Goal: Task Accomplishment & Management: Manage account settings

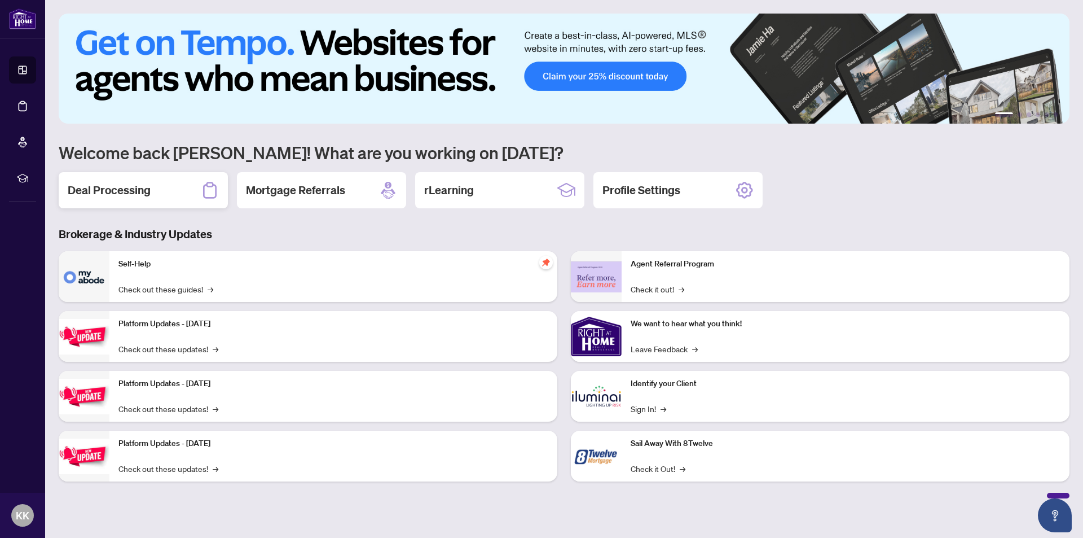
click at [133, 195] on h2 "Deal Processing" at bounding box center [109, 190] width 83 height 16
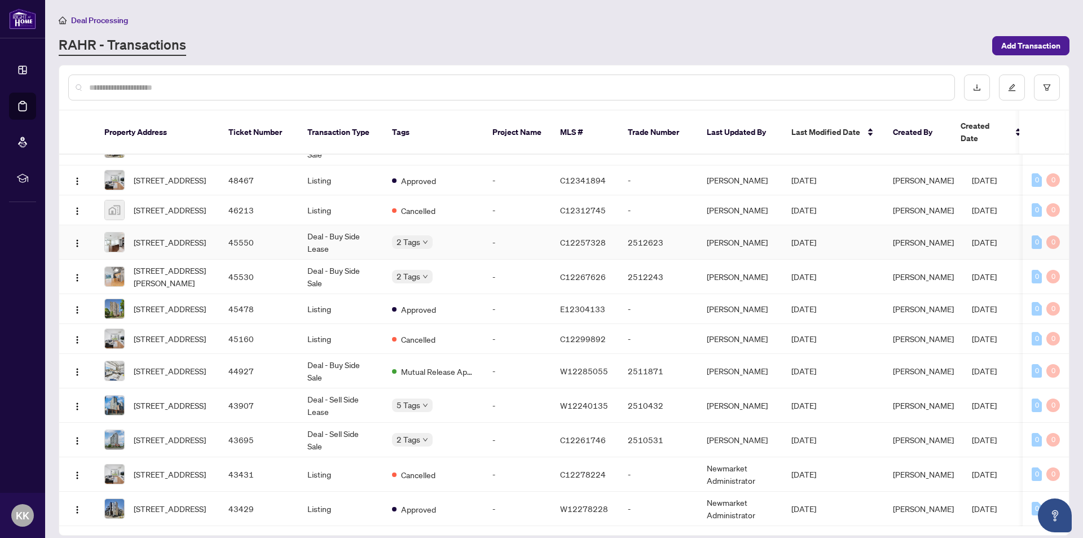
scroll to position [113, 0]
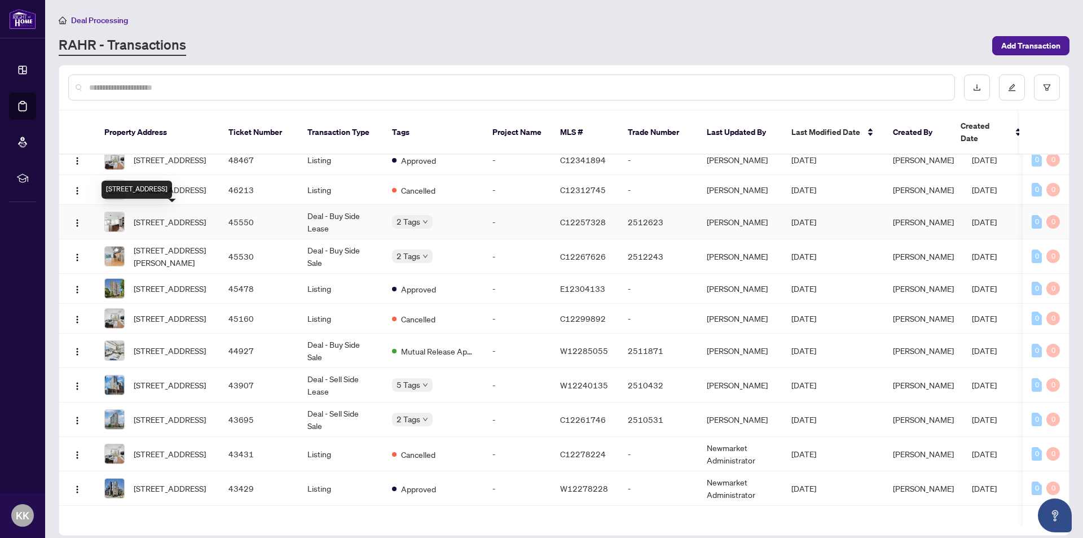
click at [188, 218] on span "[STREET_ADDRESS]" at bounding box center [170, 222] width 72 height 12
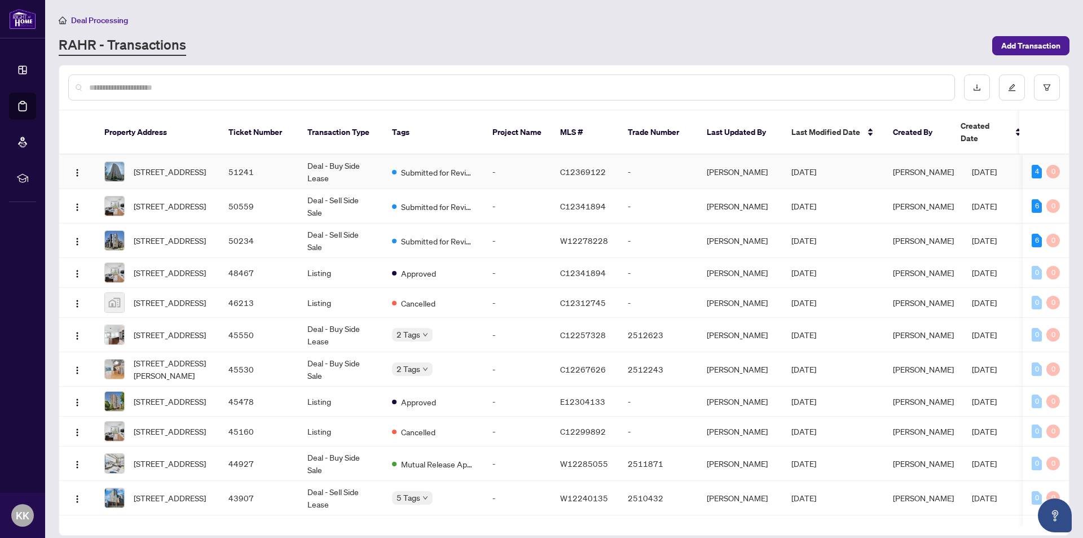
click at [353, 155] on td "Deal - Buy Side Lease" at bounding box center [340, 172] width 85 height 34
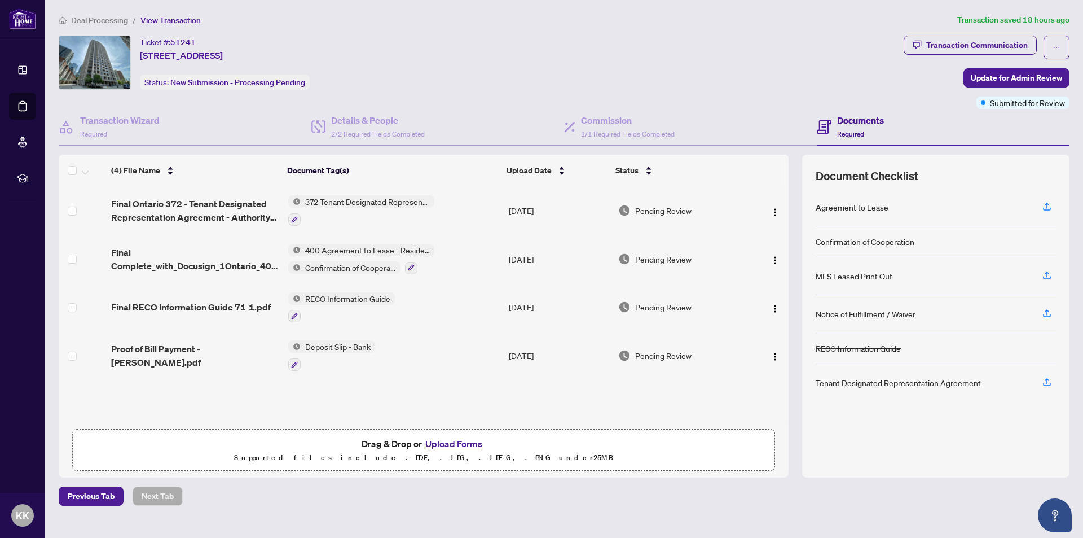
click at [442, 441] on button "Upload Forms" at bounding box center [454, 443] width 64 height 15
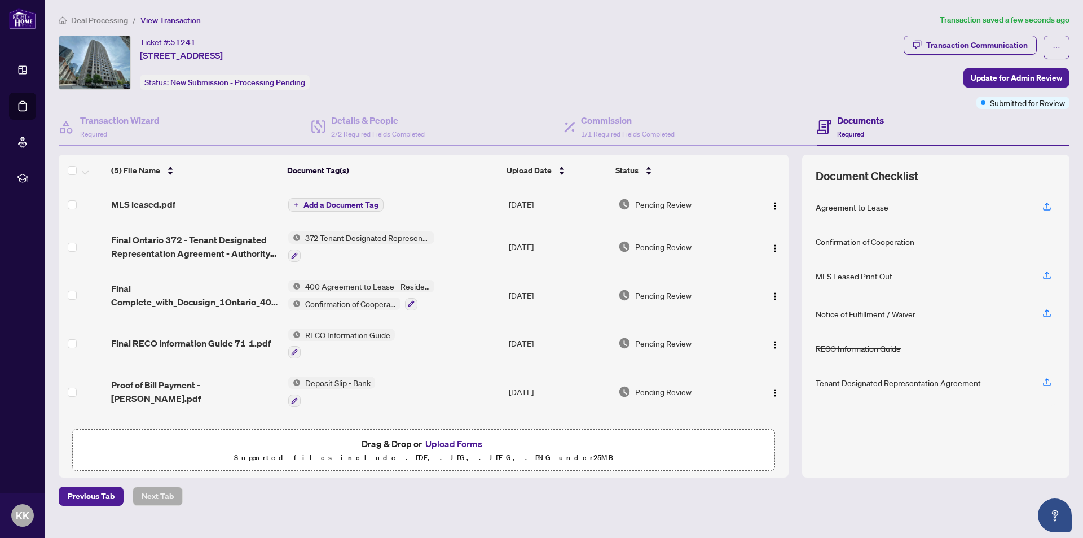
click at [327, 202] on span "Add a Document Tag" at bounding box center [341, 205] width 75 height 8
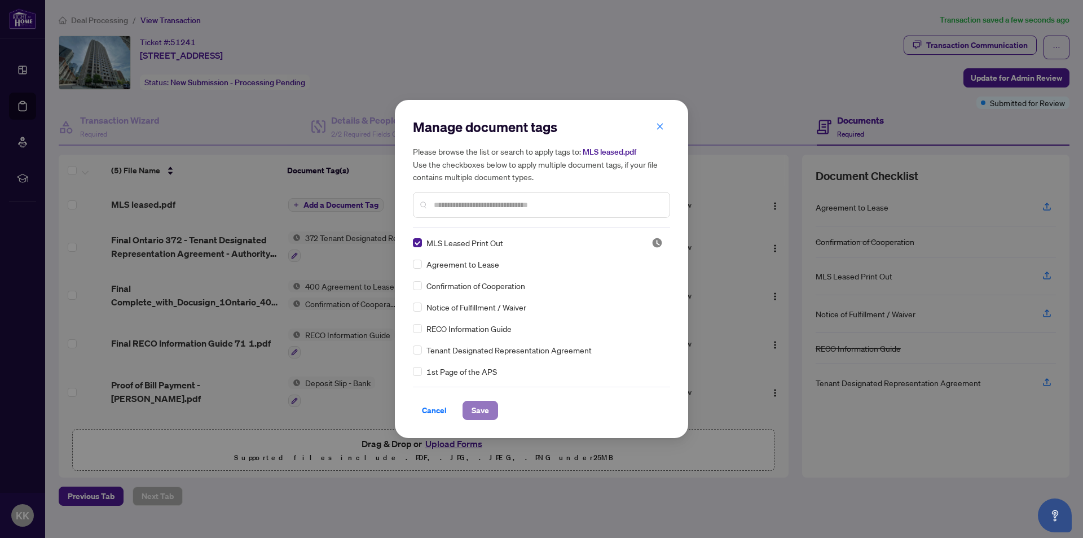
click at [480, 408] on span "Save" at bounding box center [480, 410] width 17 height 18
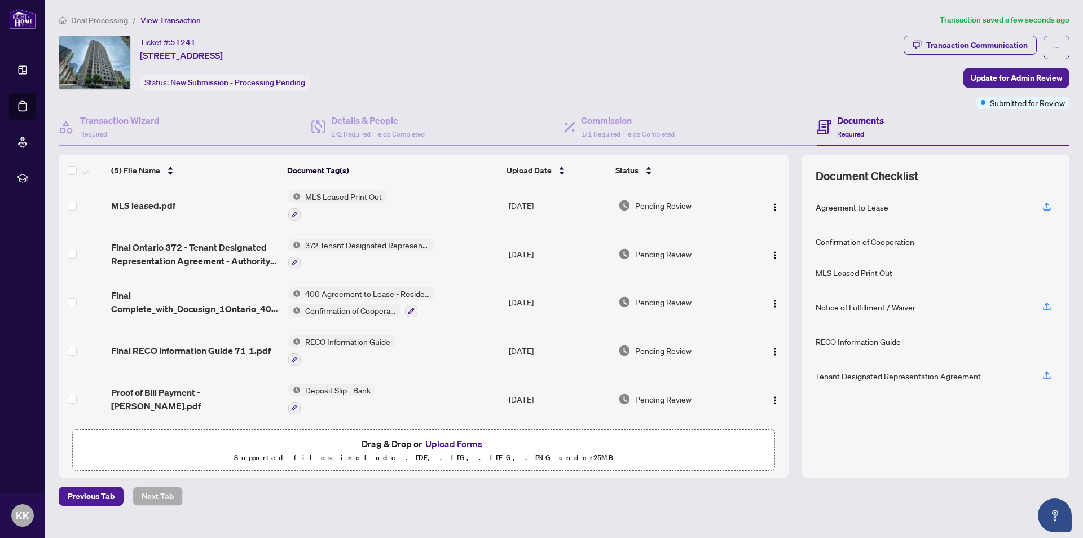
scroll to position [7, 0]
